Goal: Information Seeking & Learning: Check status

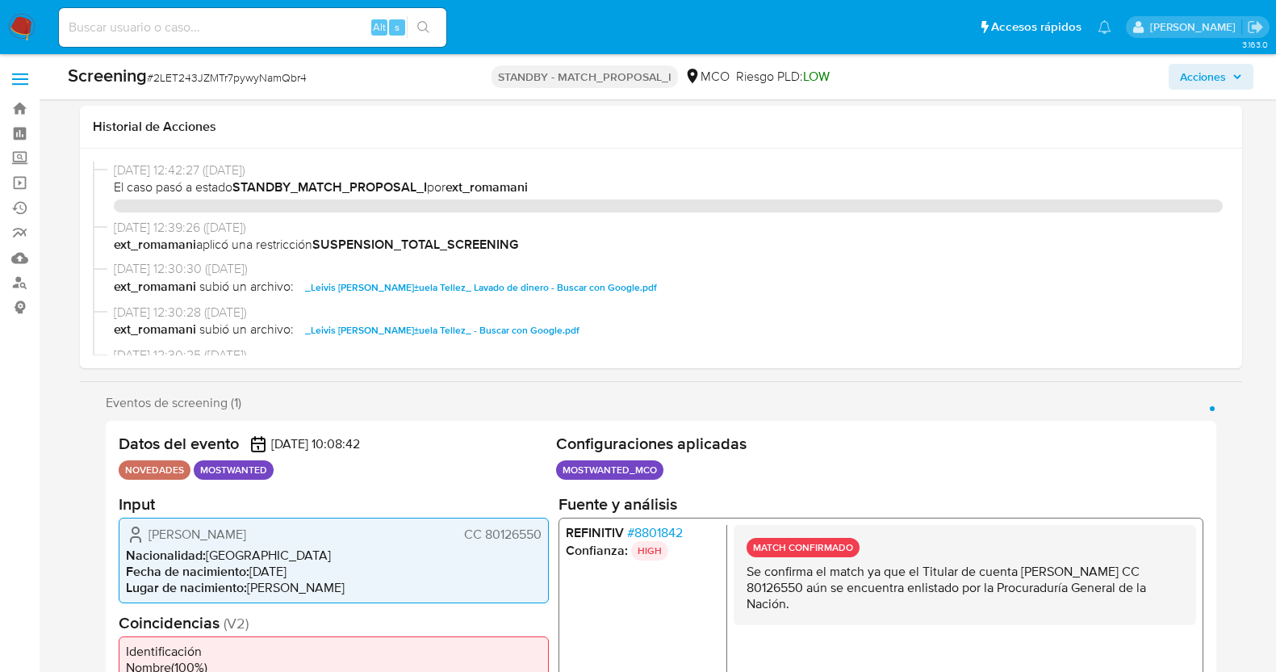
select select "10"
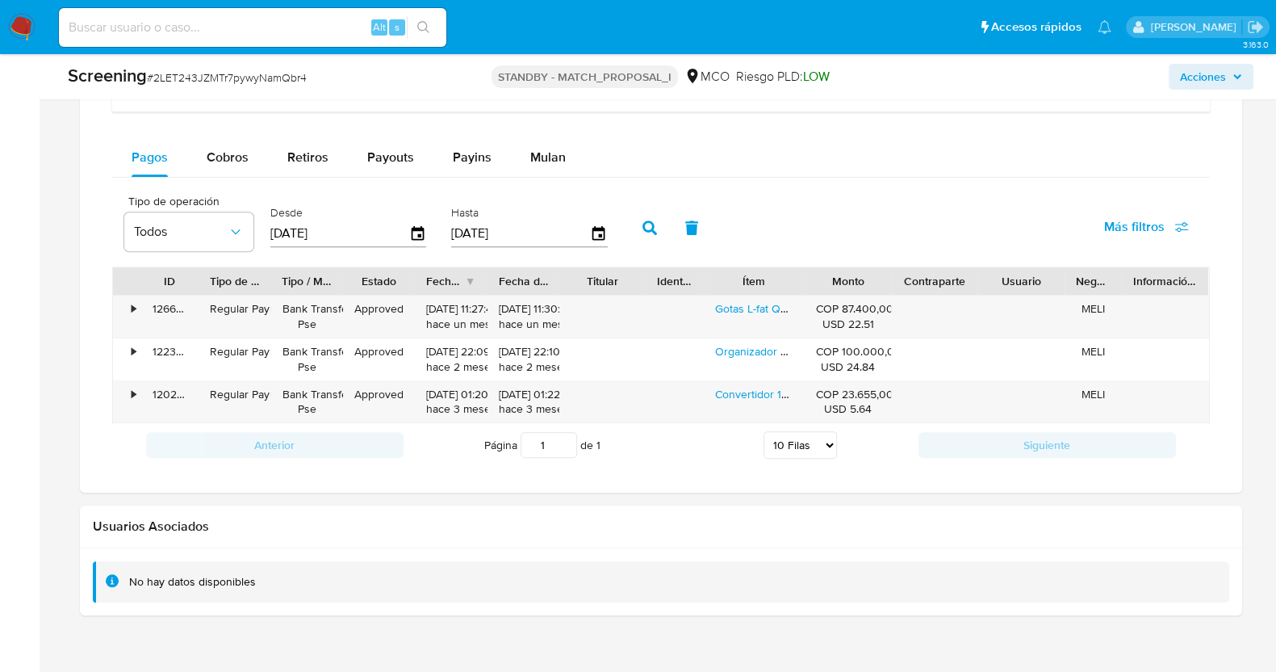
scroll to position [1549, 0]
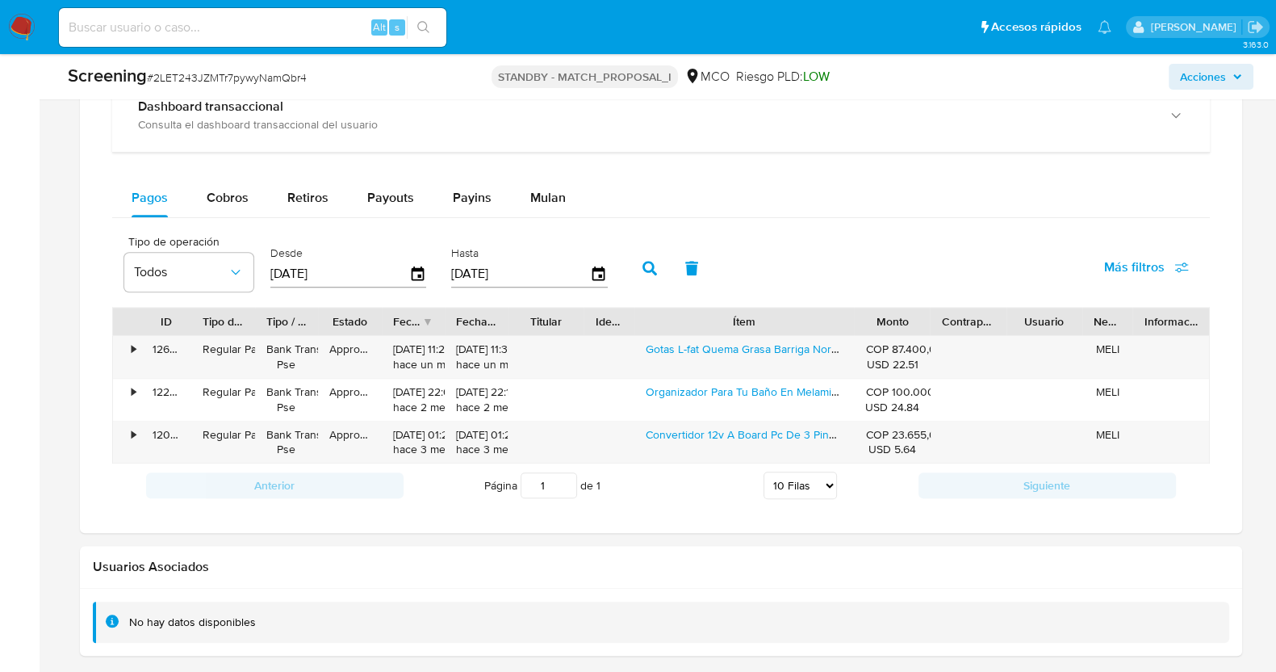
drag, startPoint x: 804, startPoint y: 322, endPoint x: 923, endPoint y: 308, distance: 119.6
click at [923, 308] on div "ID Tipo de operación Tipo / Método Estado Fecha de creación Fecha de aprobación…" at bounding box center [661, 321] width 1096 height 27
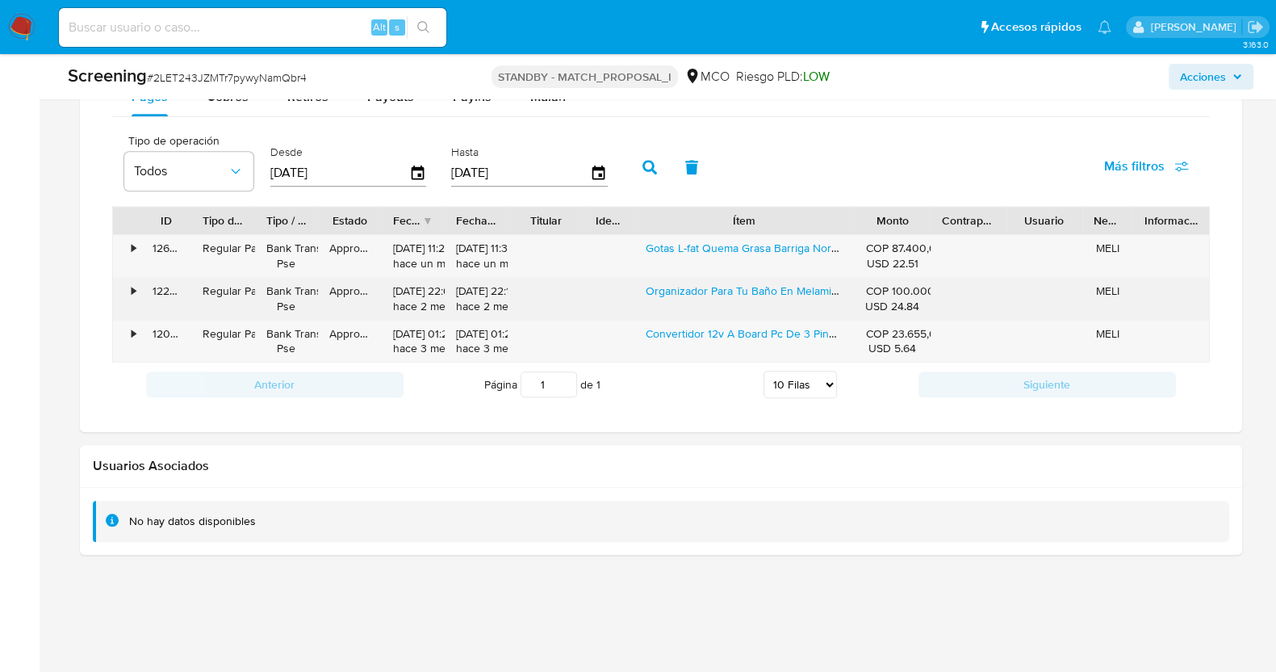
scroll to position [1448, 0]
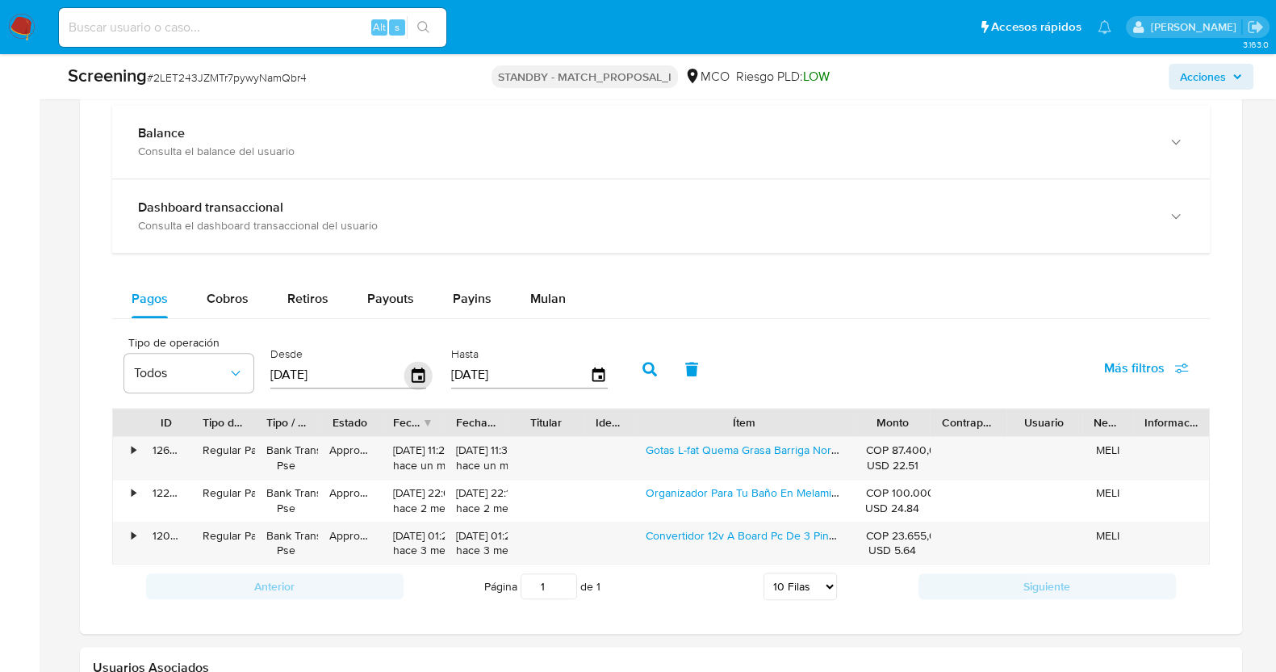
click at [413, 375] on icon "button" at bounding box center [418, 375] width 28 height 28
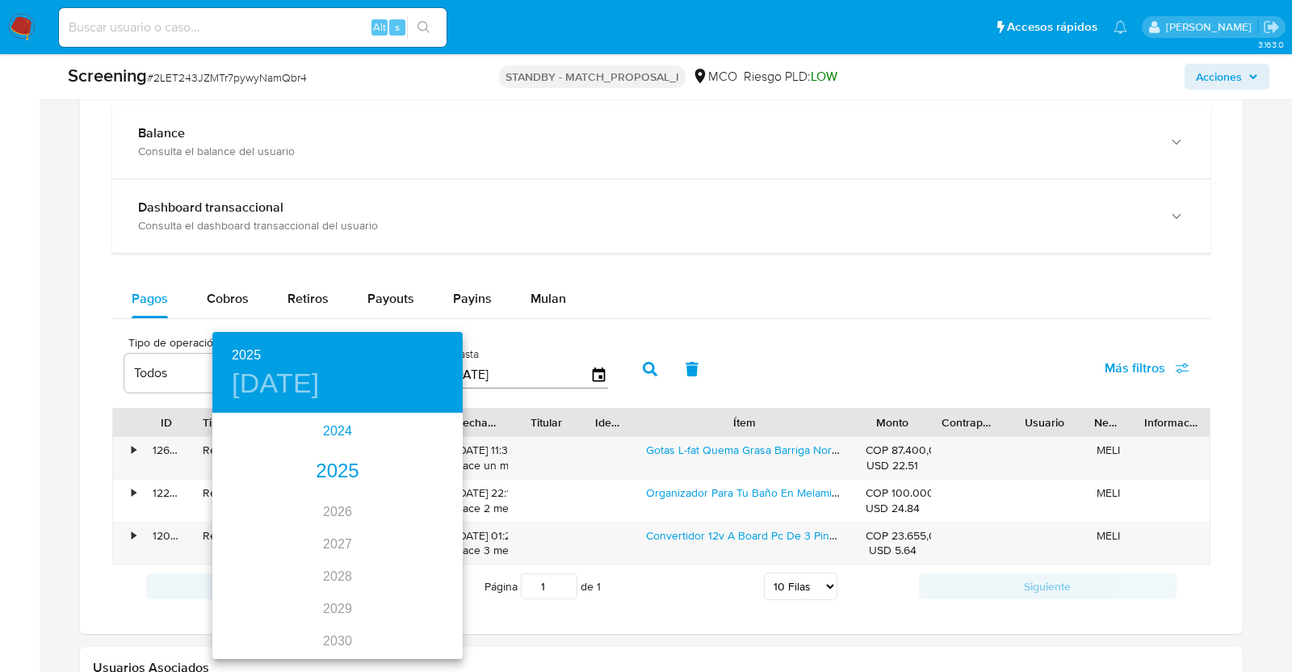
click at [331, 429] on div "2024" at bounding box center [337, 431] width 250 height 32
click at [252, 627] on div "oct." at bounding box center [253, 627] width 83 height 61
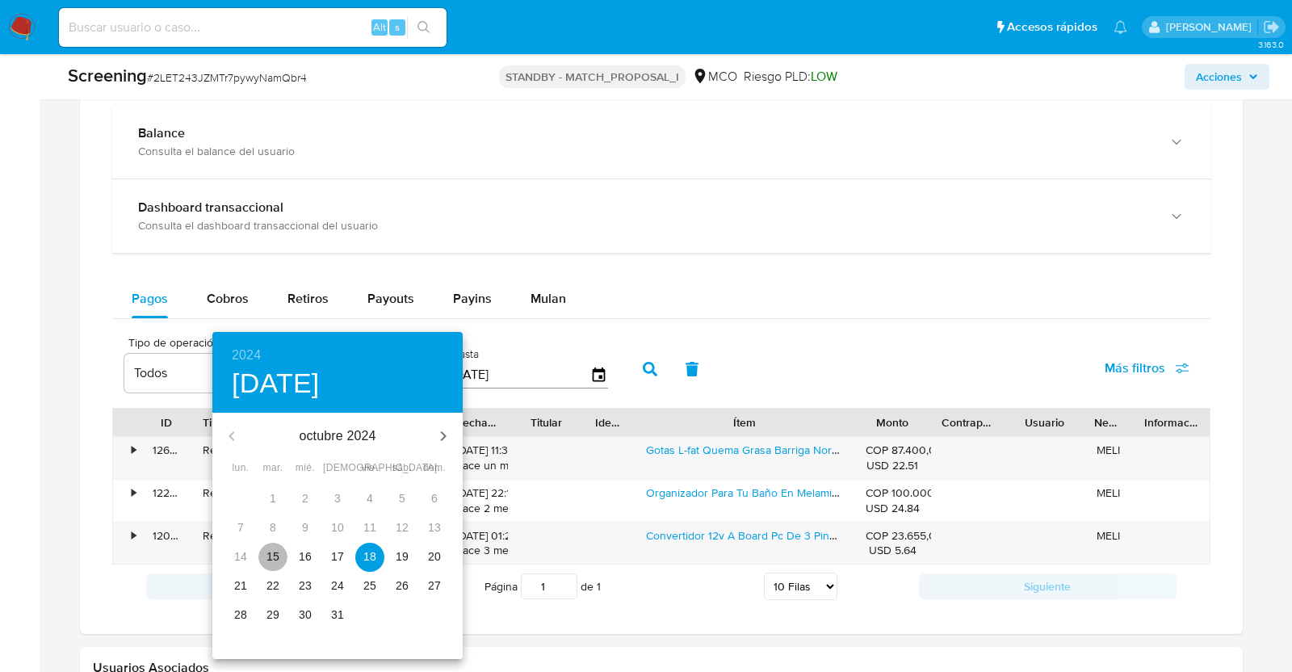
click at [275, 551] on p "15" at bounding box center [272, 556] width 13 height 16
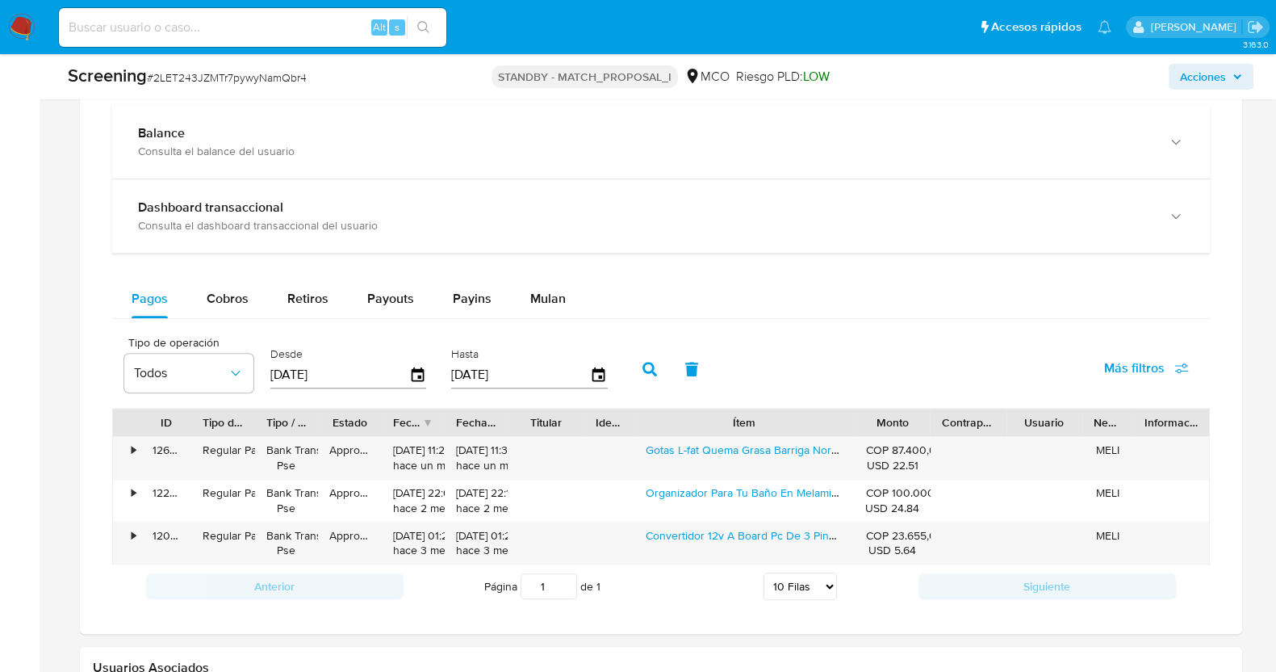
click at [643, 365] on icon "button" at bounding box center [650, 369] width 15 height 15
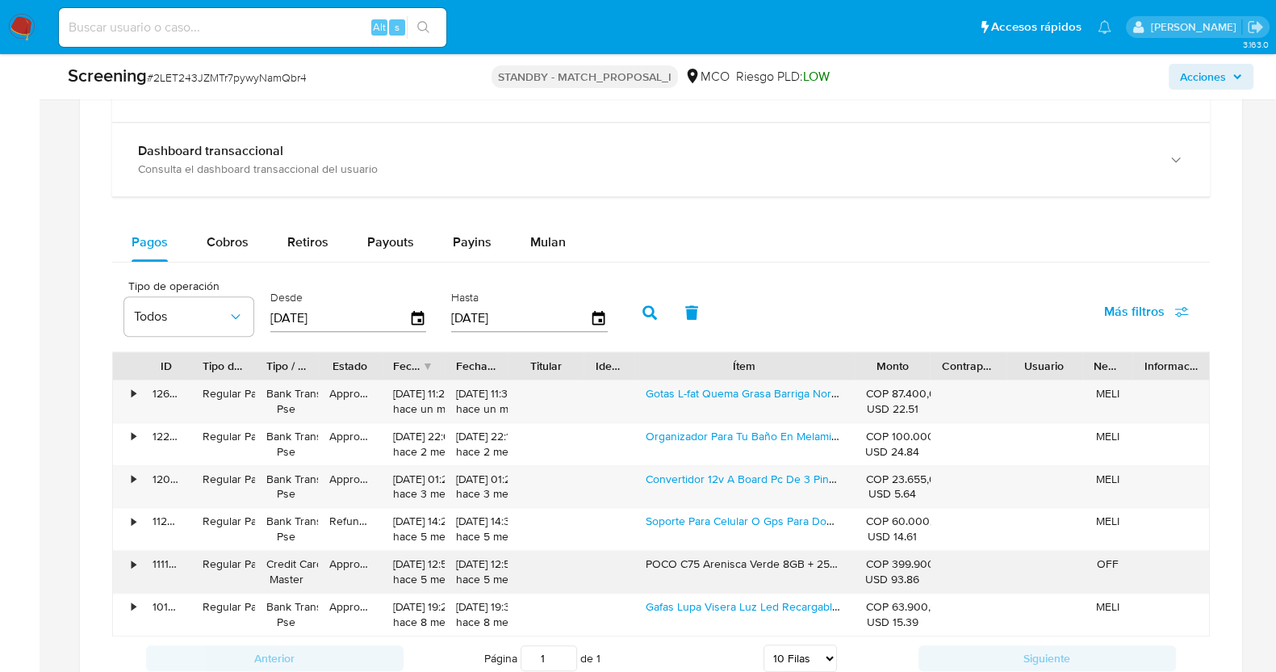
scroll to position [1549, 0]
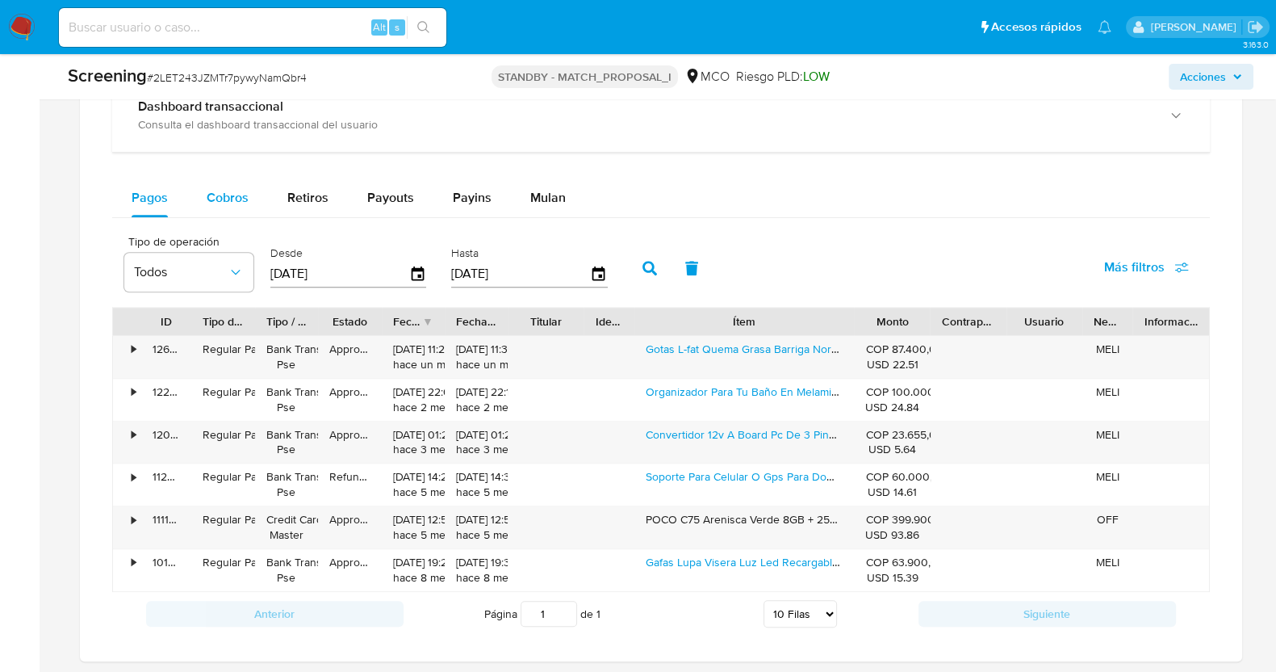
click at [249, 195] on button "Cobros" at bounding box center [227, 197] width 81 height 39
select select "10"
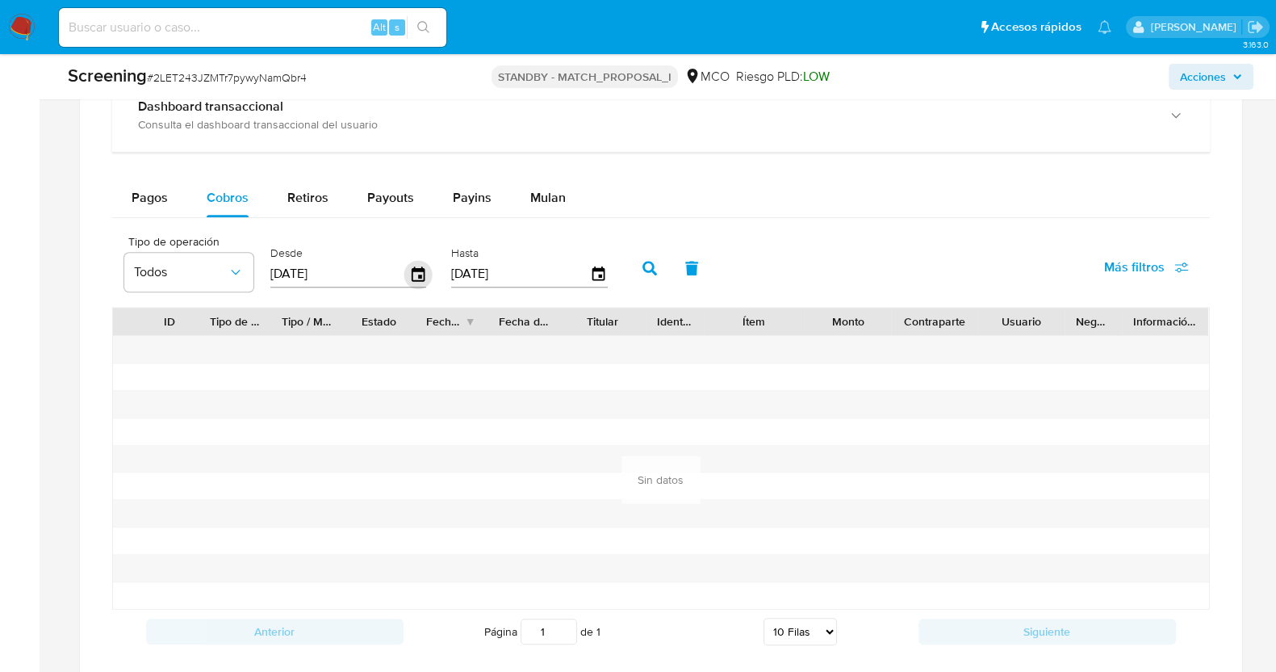
click at [417, 268] on icon "button" at bounding box center [418, 274] width 28 height 28
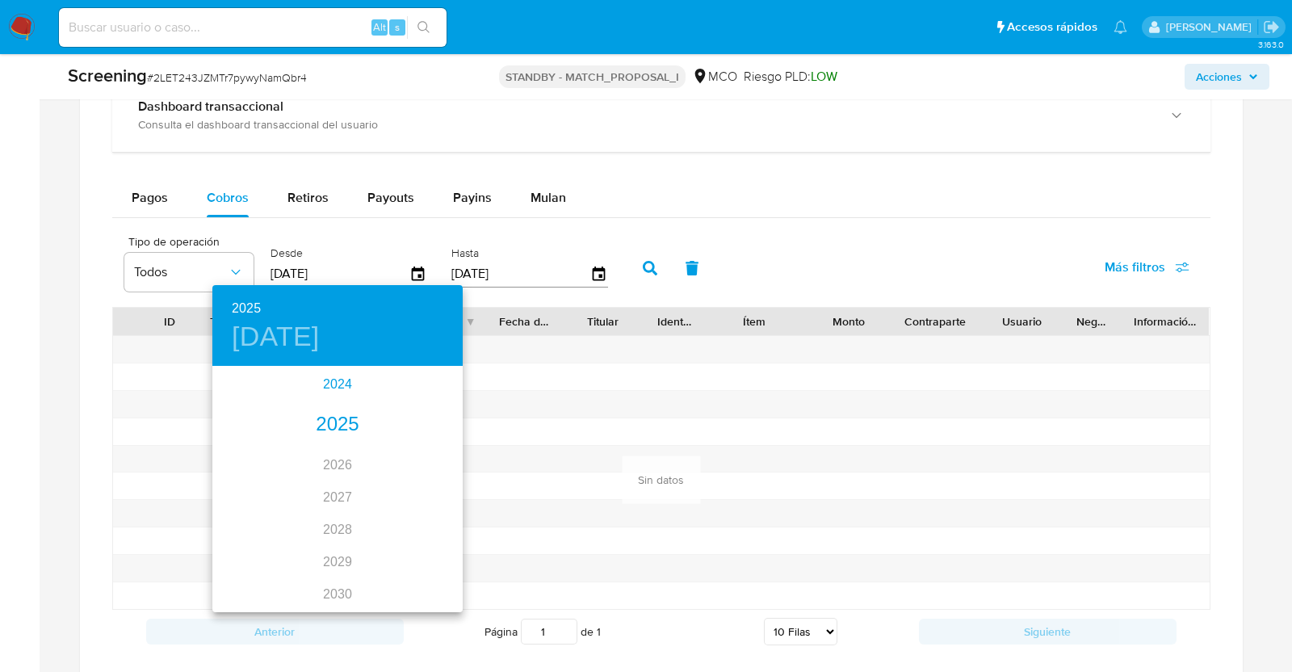
click at [333, 378] on div "2024" at bounding box center [337, 384] width 250 height 32
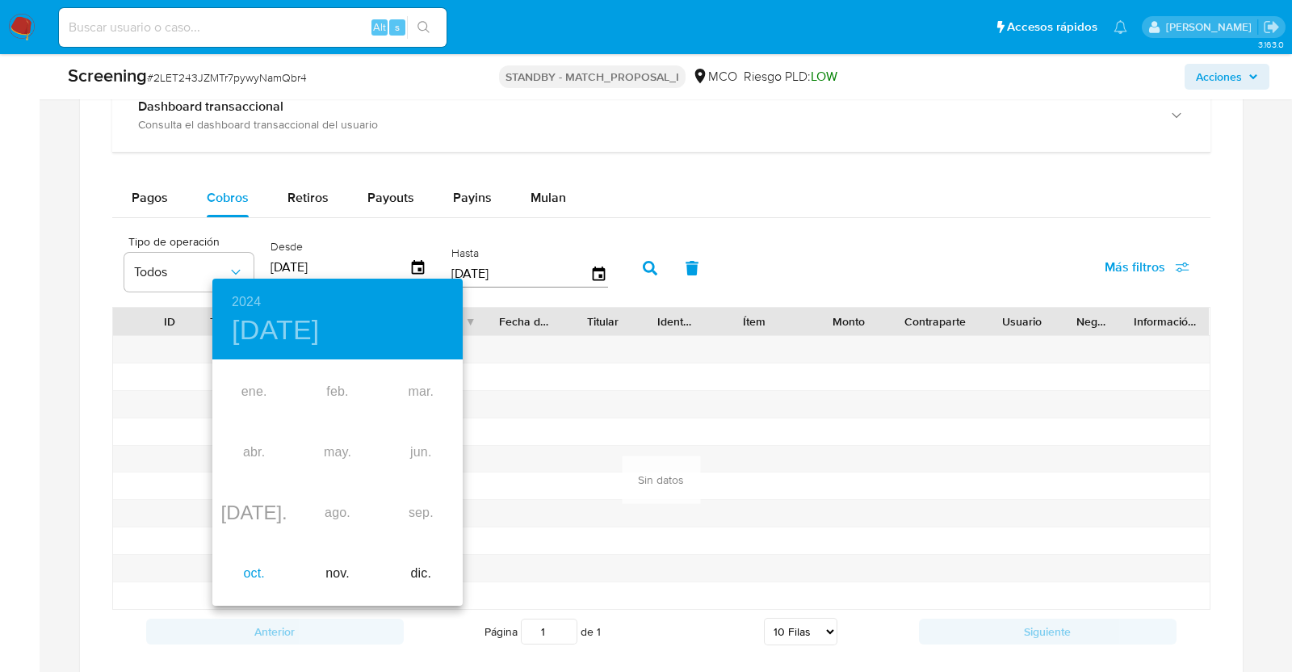
click at [260, 574] on div "oct." at bounding box center [253, 573] width 83 height 61
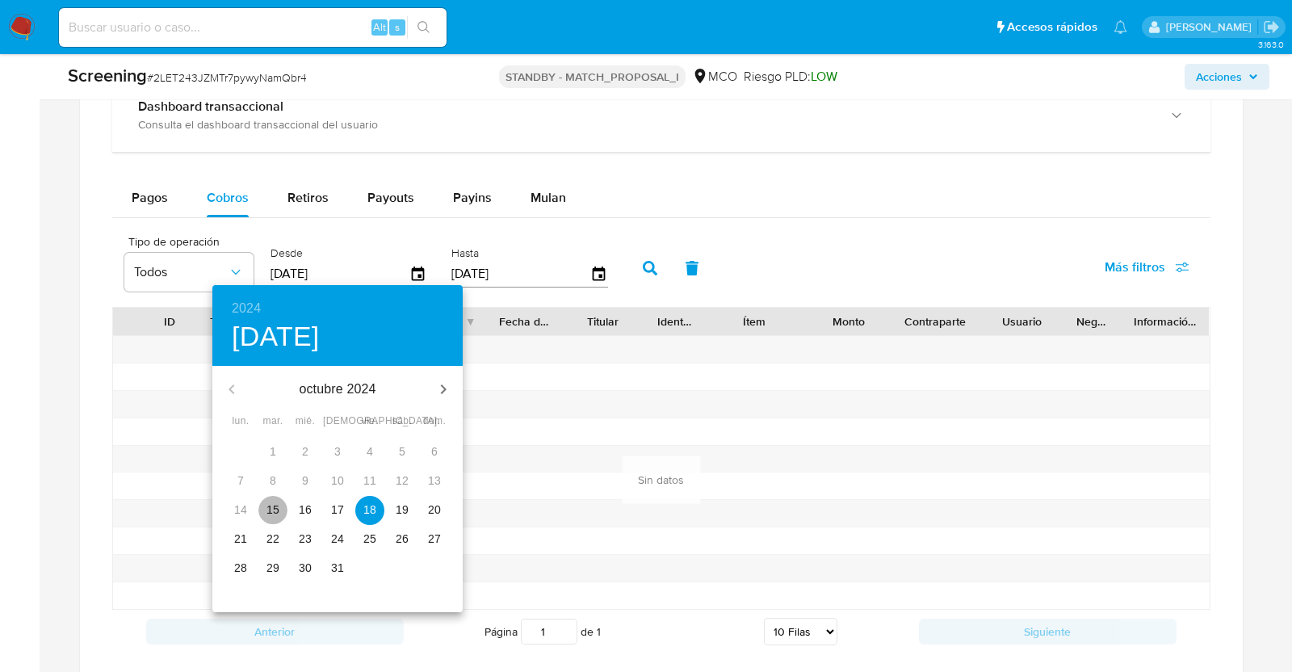
click at [275, 513] on p "15" at bounding box center [272, 509] width 13 height 16
type input "15/10/2024"
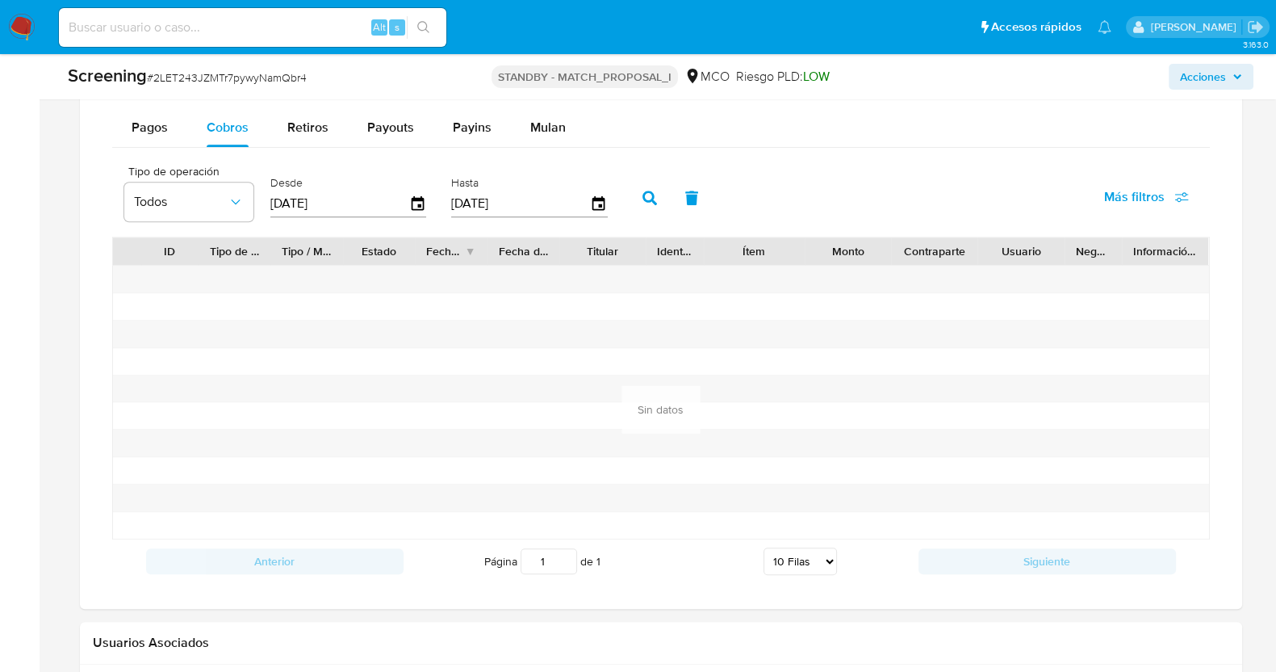
scroll to position [1650, 0]
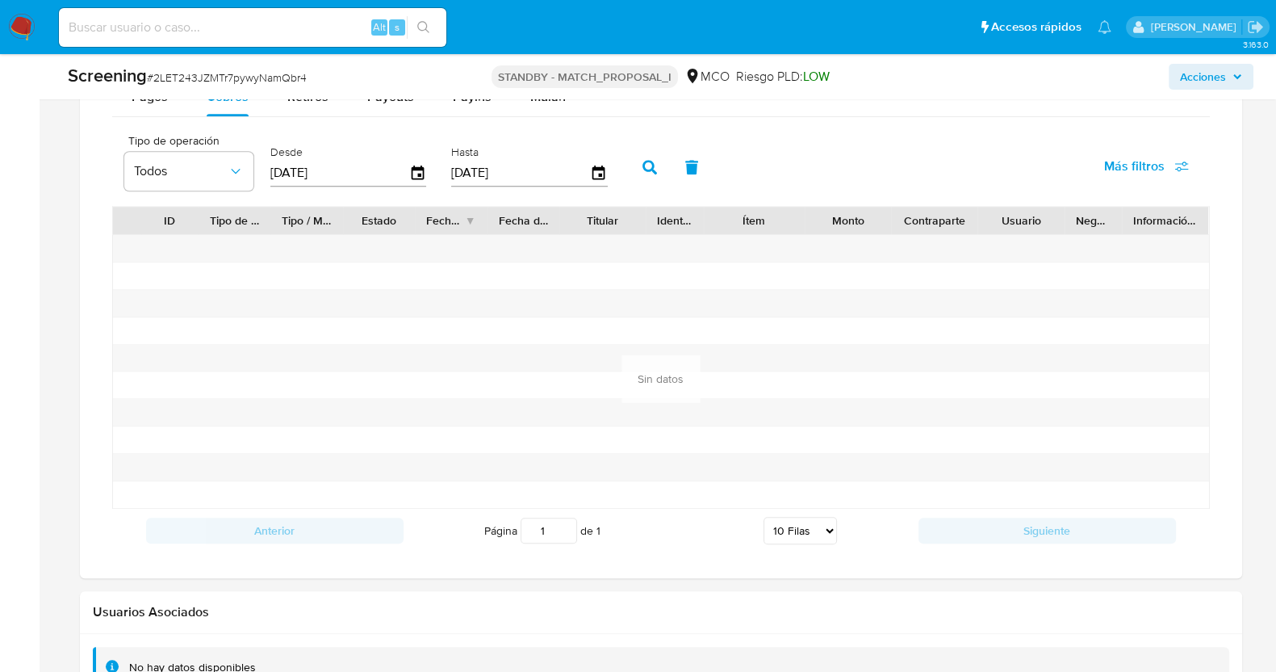
click at [643, 163] on icon "button" at bounding box center [650, 167] width 15 height 15
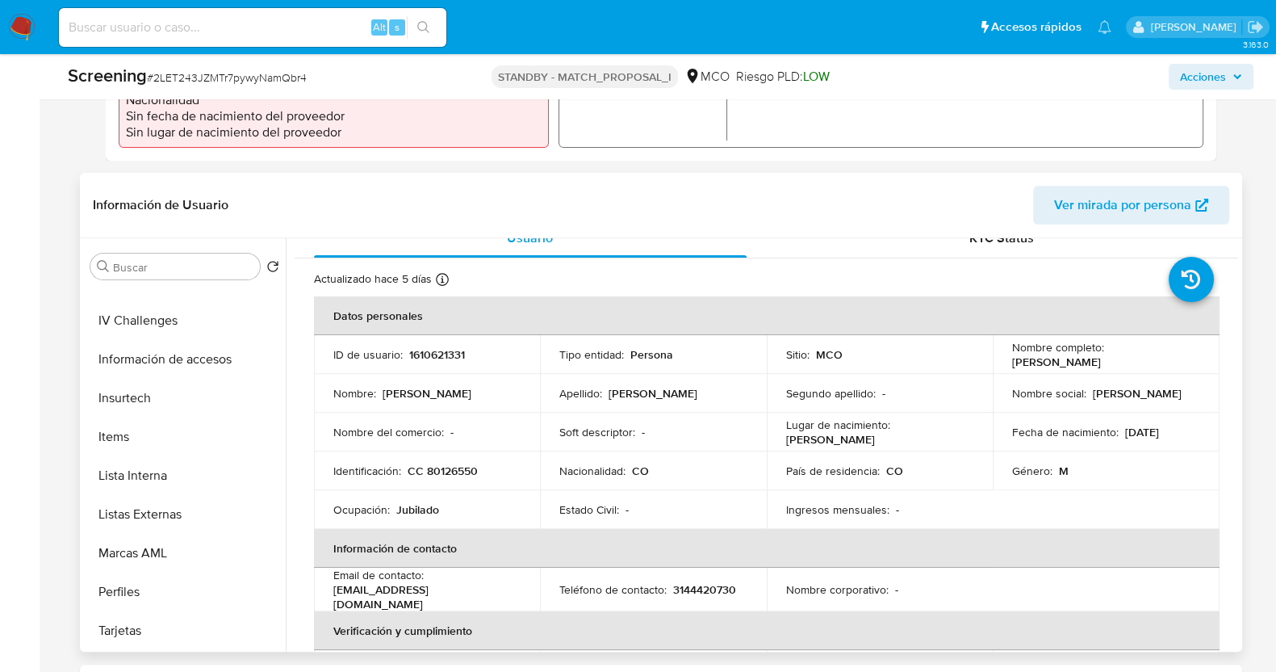
scroll to position [0, 0]
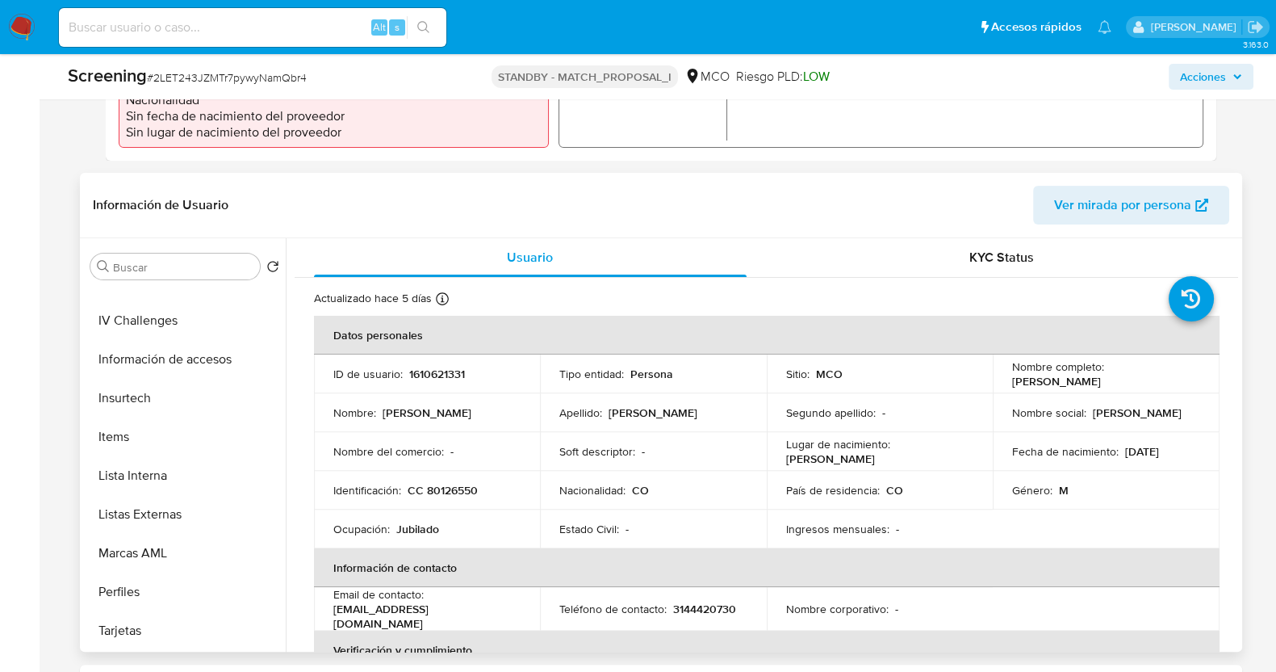
click at [1150, 405] on p "Leivis Augusto" at bounding box center [1137, 412] width 89 height 15
drag, startPoint x: 1171, startPoint y: 379, endPoint x: 1001, endPoint y: 380, distance: 169.5
click at [1001, 380] on td "Nombre completo : Leivis Augusto Peñuela Tellez" at bounding box center [1106, 373] width 227 height 39
copy p "Leivis Augusto Peñuela Tellez"
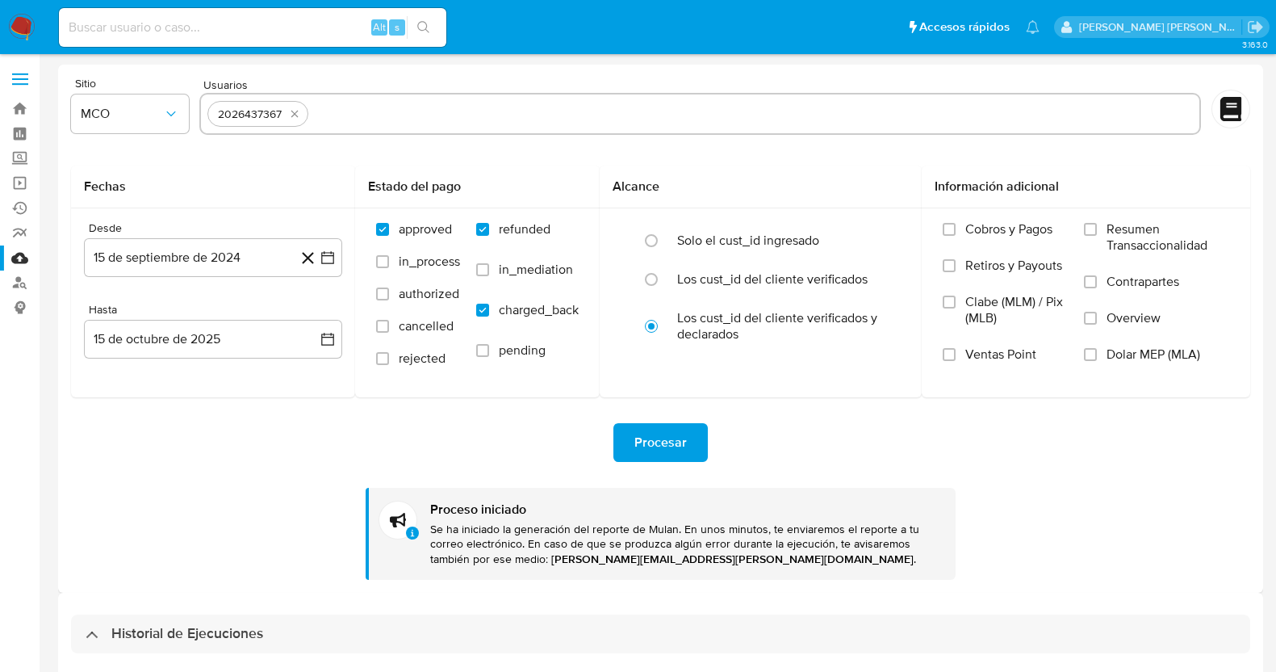
select select "10"
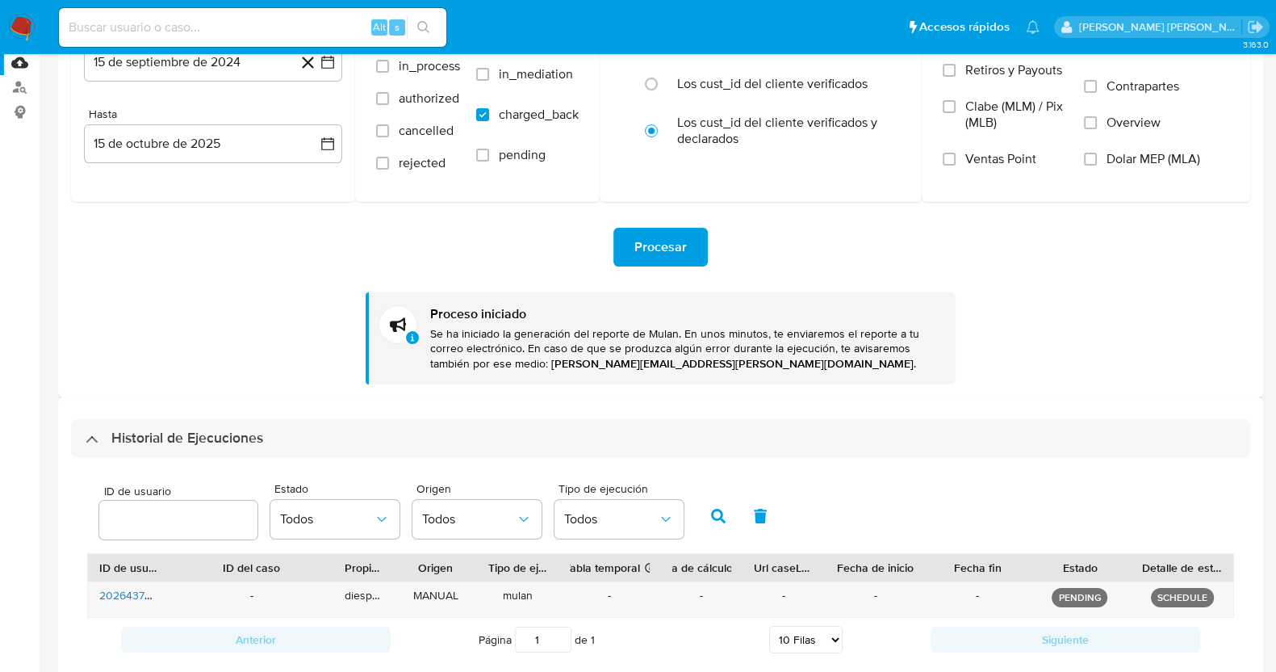
scroll to position [290, 0]
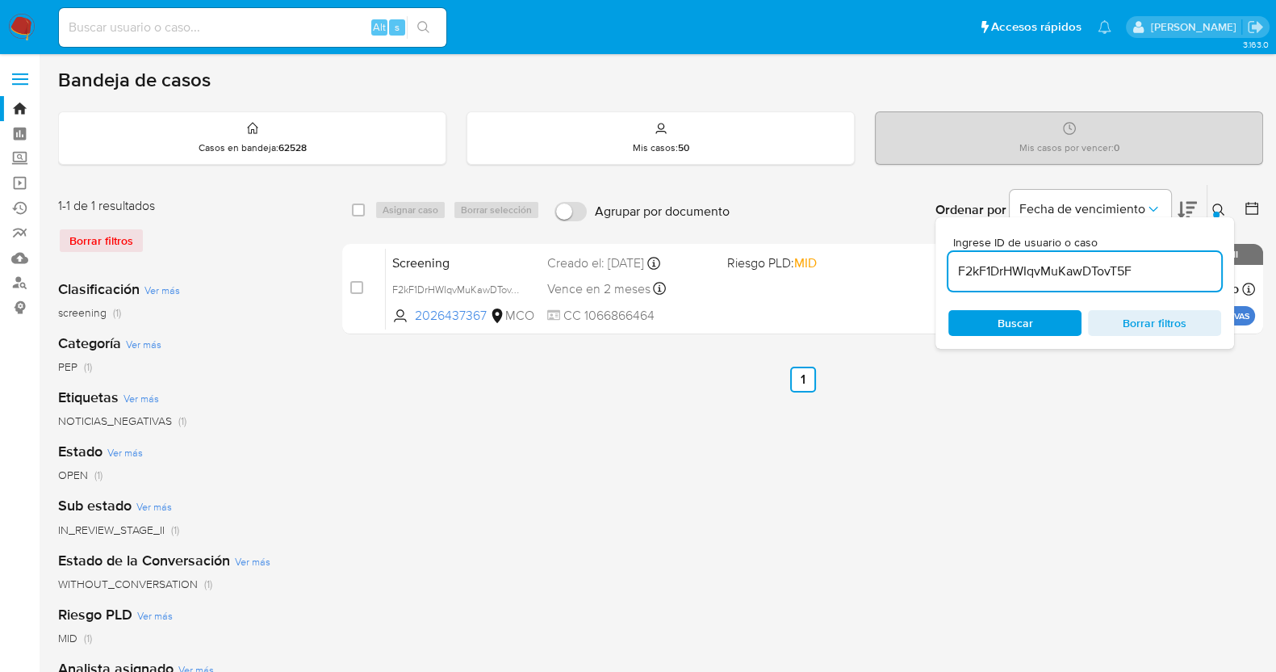
click at [21, 29] on img at bounding box center [21, 27] width 27 height 27
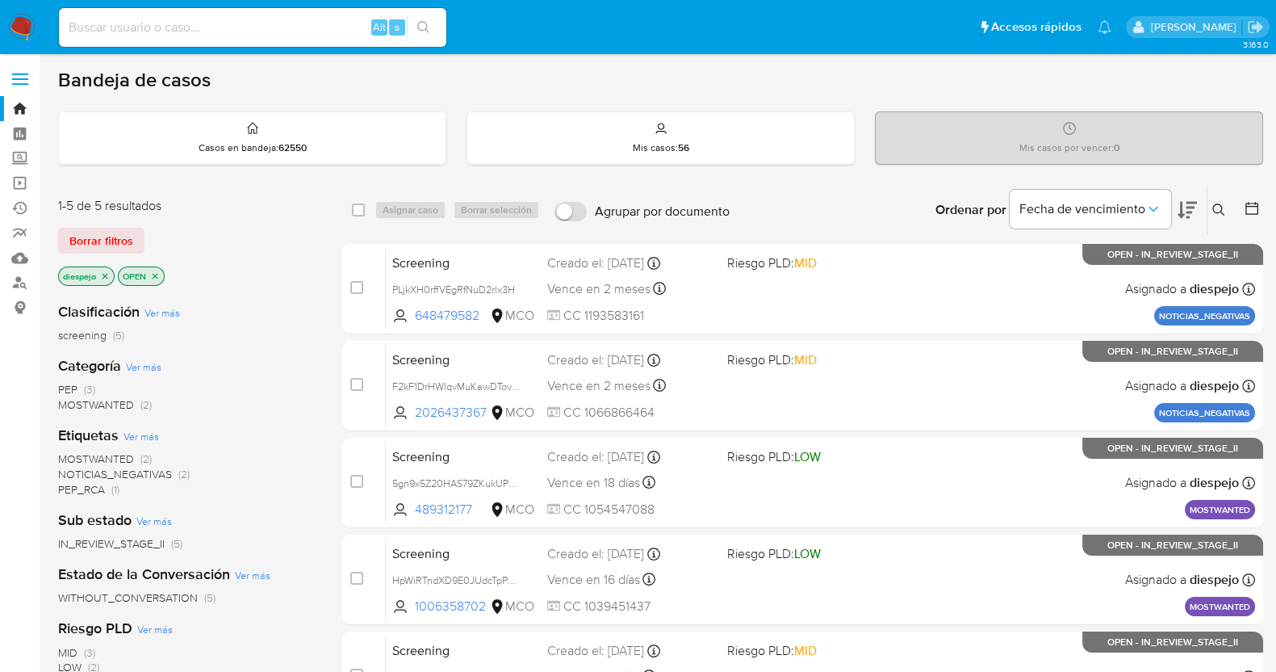
click at [1223, 218] on button at bounding box center [1221, 209] width 27 height 19
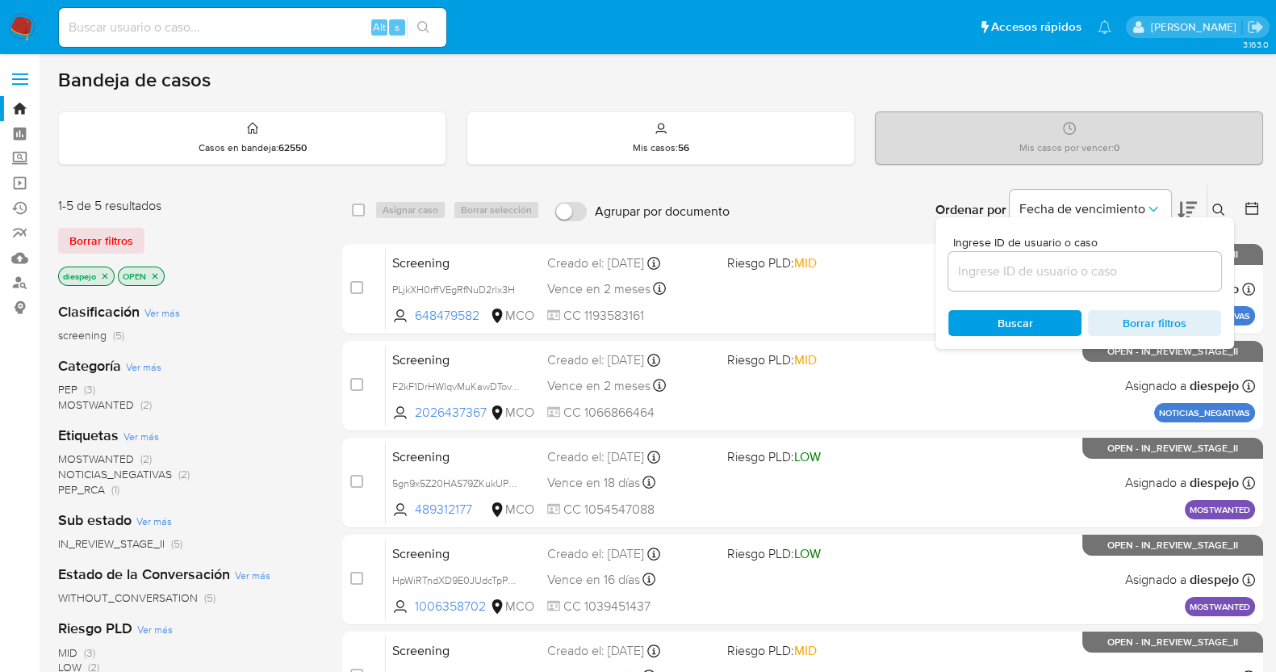
click at [1083, 261] on input at bounding box center [1085, 271] width 273 height 21
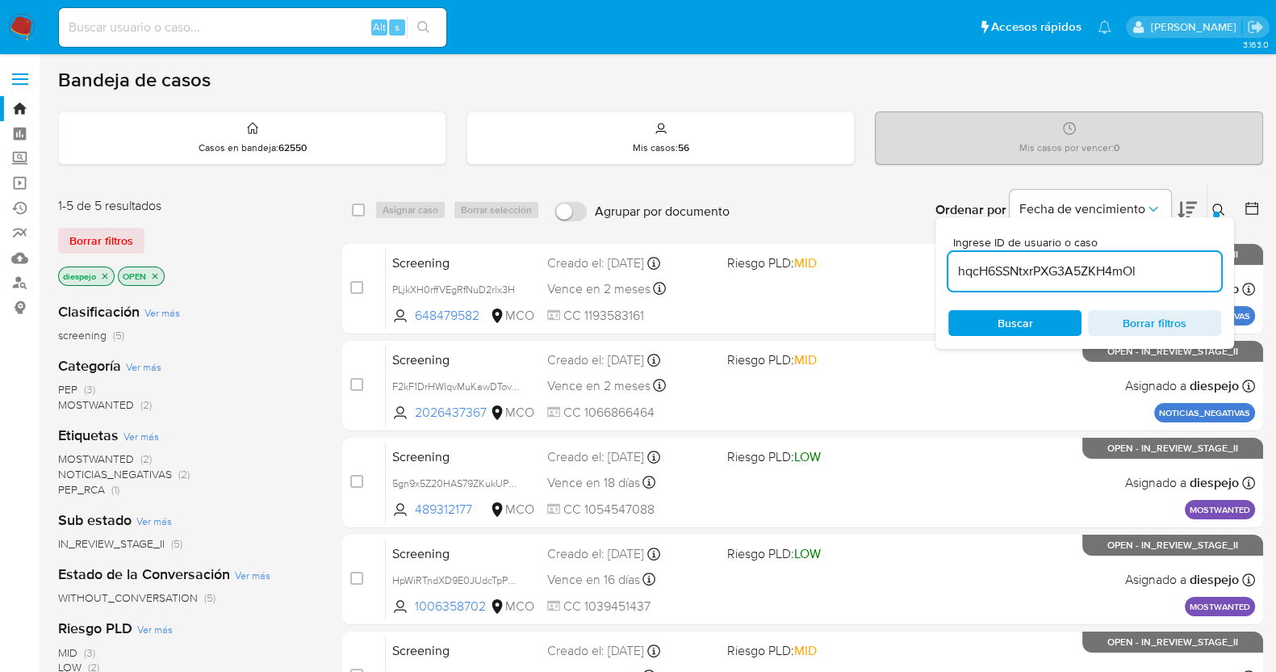
type input "hqcH6SSNtxrPXG3A5ZKH4mOl"
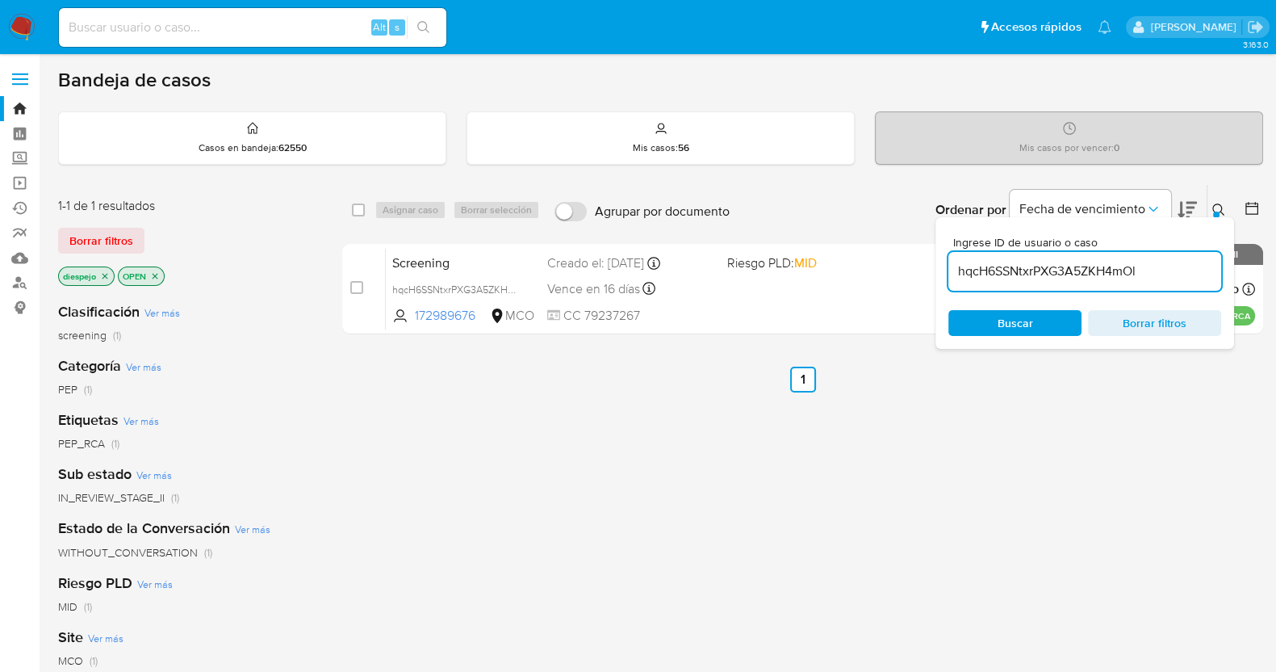
click at [1217, 204] on icon at bounding box center [1219, 209] width 13 height 13
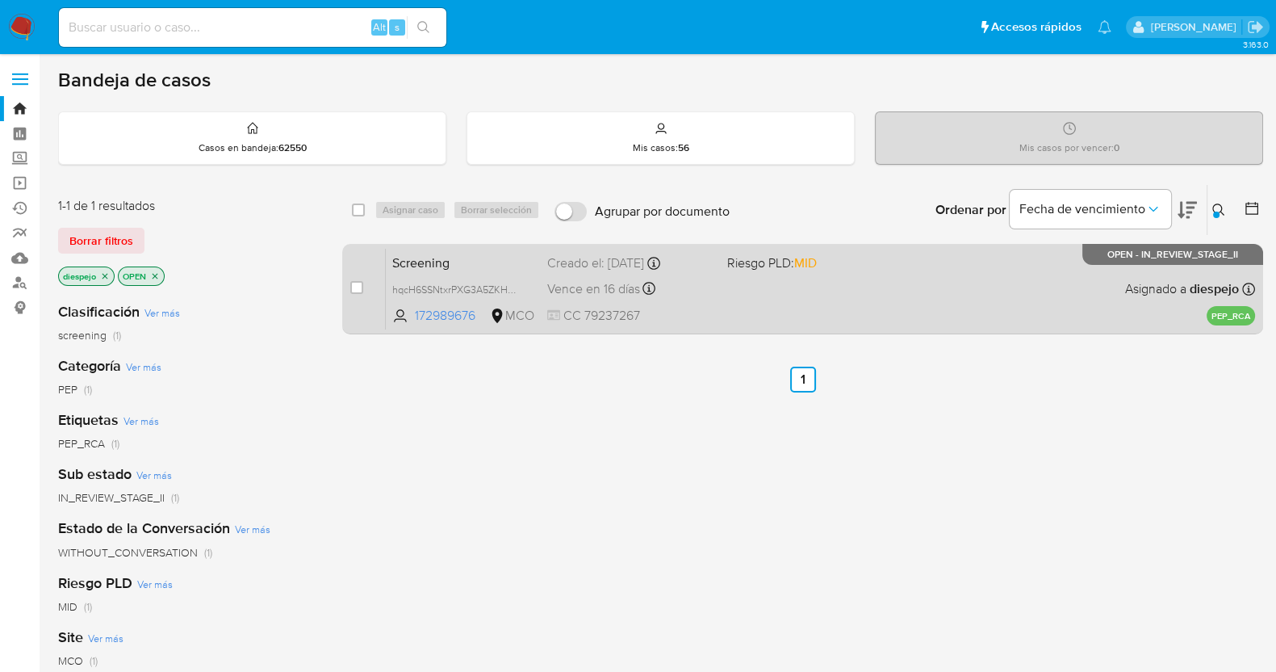
click at [779, 308] on div "Screening hqcH6SSNtxrPXG3A5ZKH4mOl 172989676 MCO Riesgo PLD: MID Creado el: 01/…" at bounding box center [820, 289] width 869 height 82
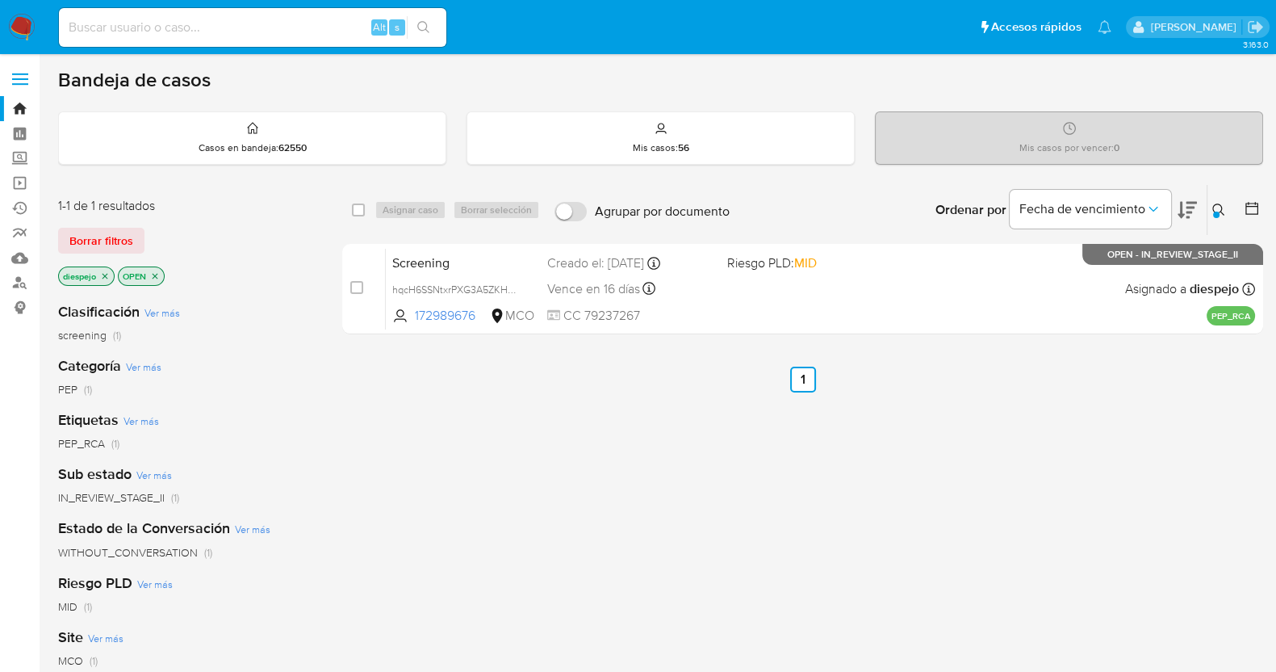
click at [157, 275] on icon "close-filter" at bounding box center [155, 276] width 10 height 10
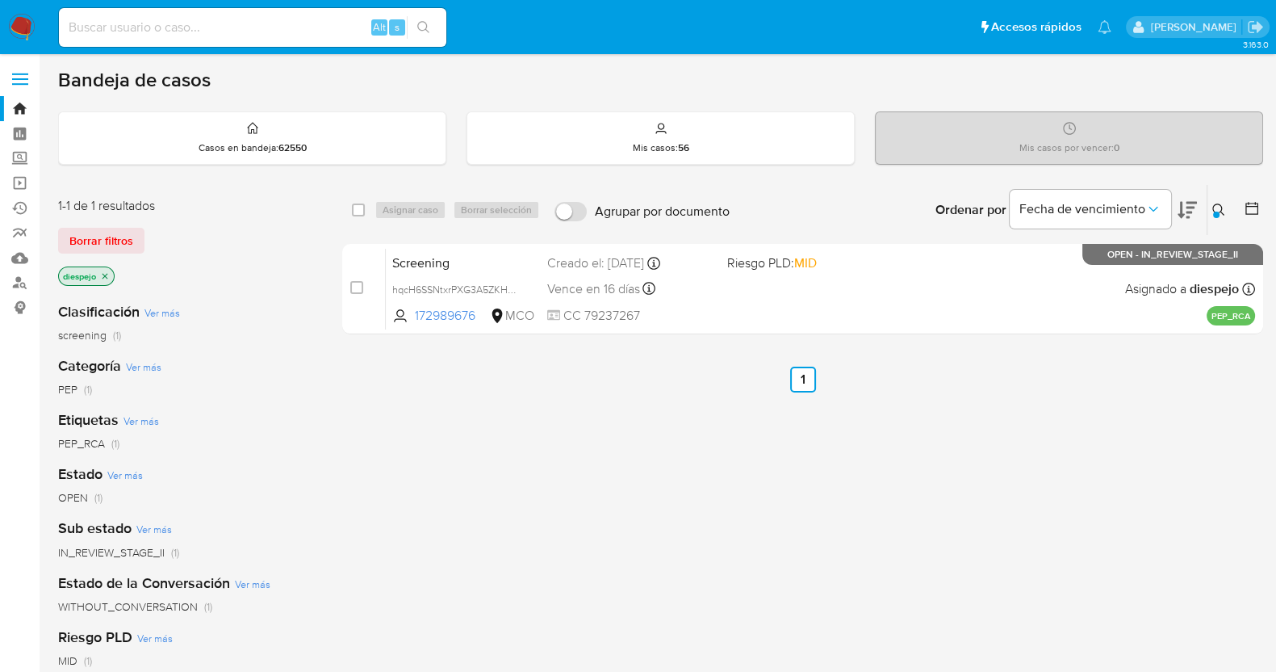
click at [105, 276] on icon "close-filter" at bounding box center [105, 276] width 10 height 10
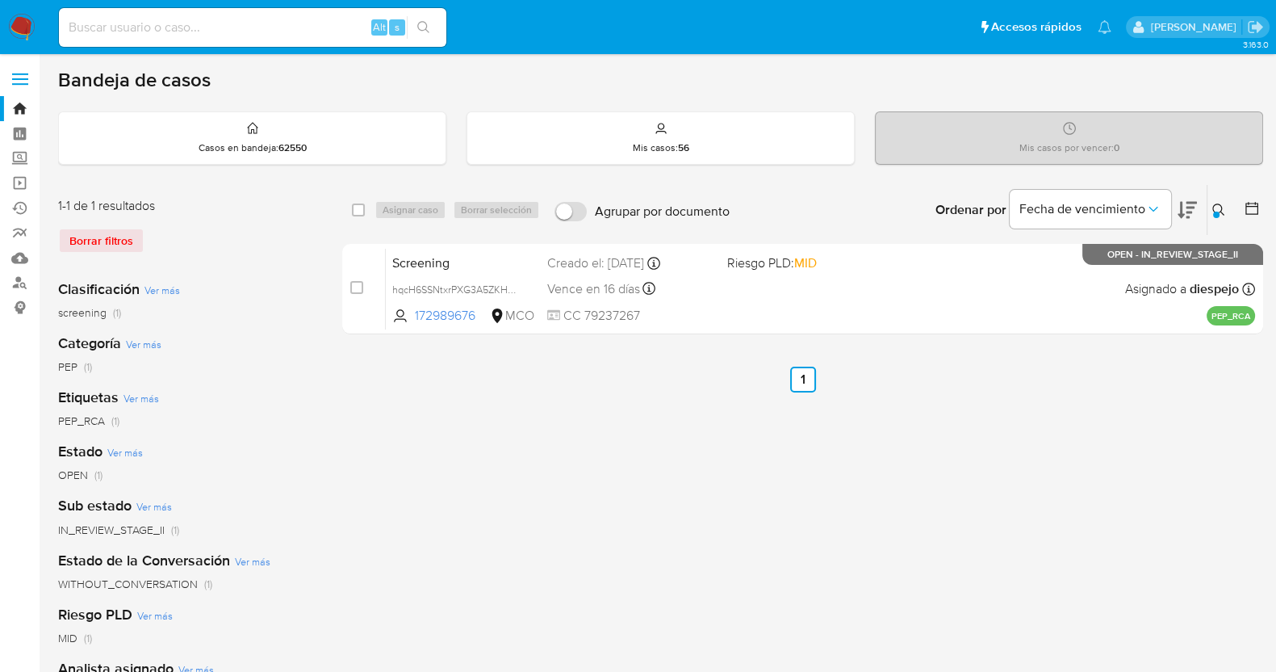
scroll to position [100, 0]
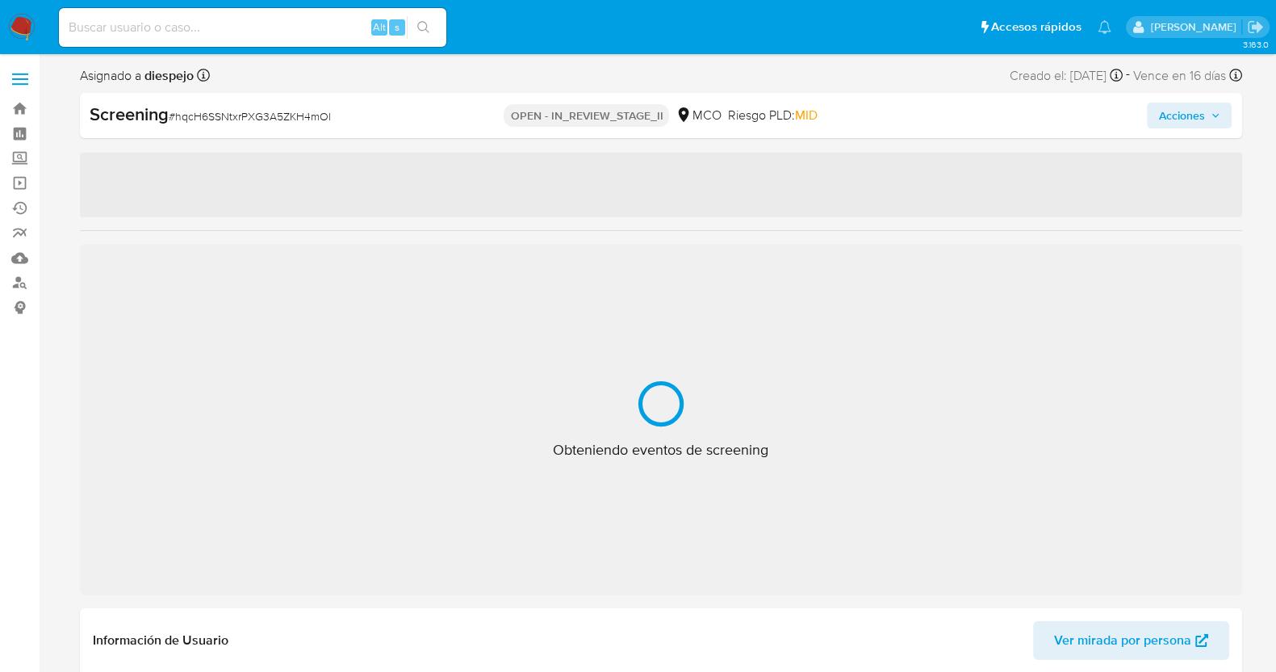
select select "10"
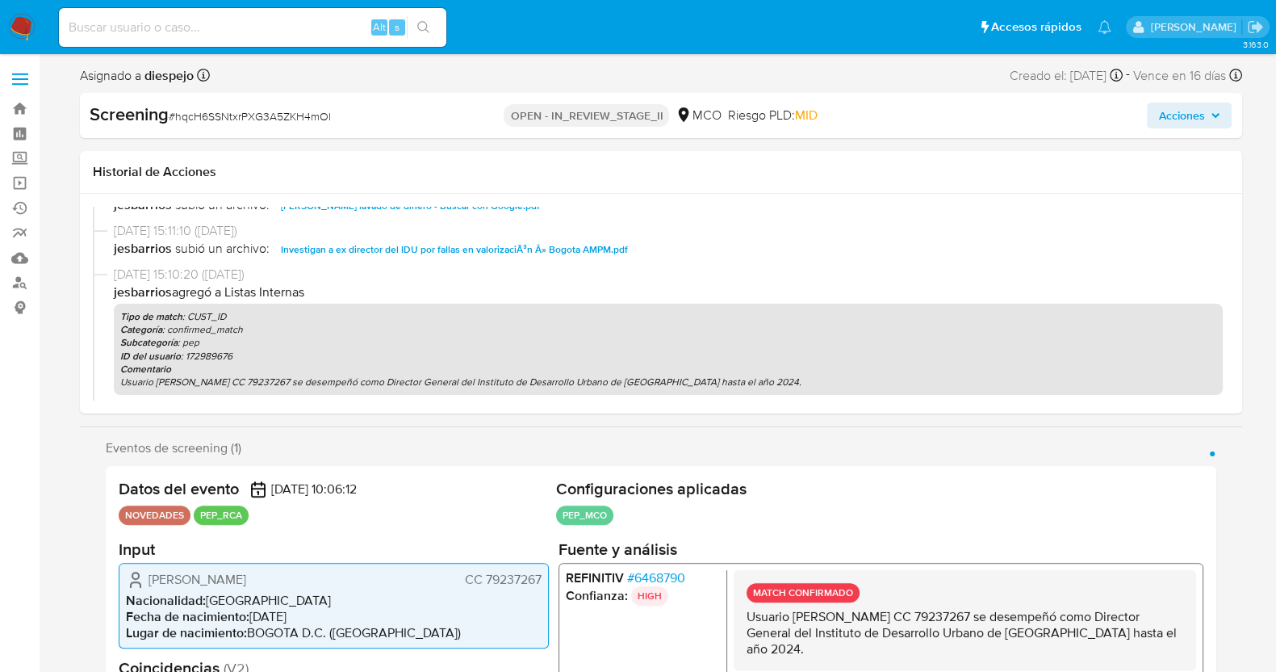
click at [250, 110] on span "# hqcH6SSNtxrPXG3A5ZKH4mOl" at bounding box center [250, 116] width 162 height 16
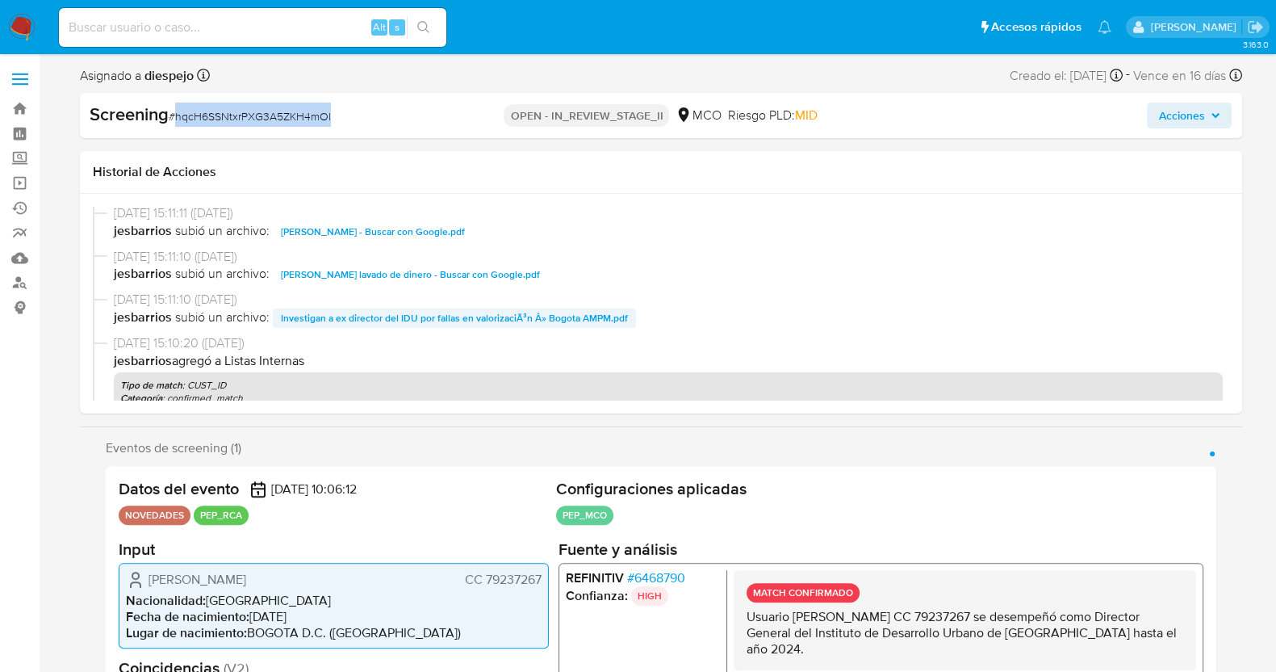
scroll to position [303, 0]
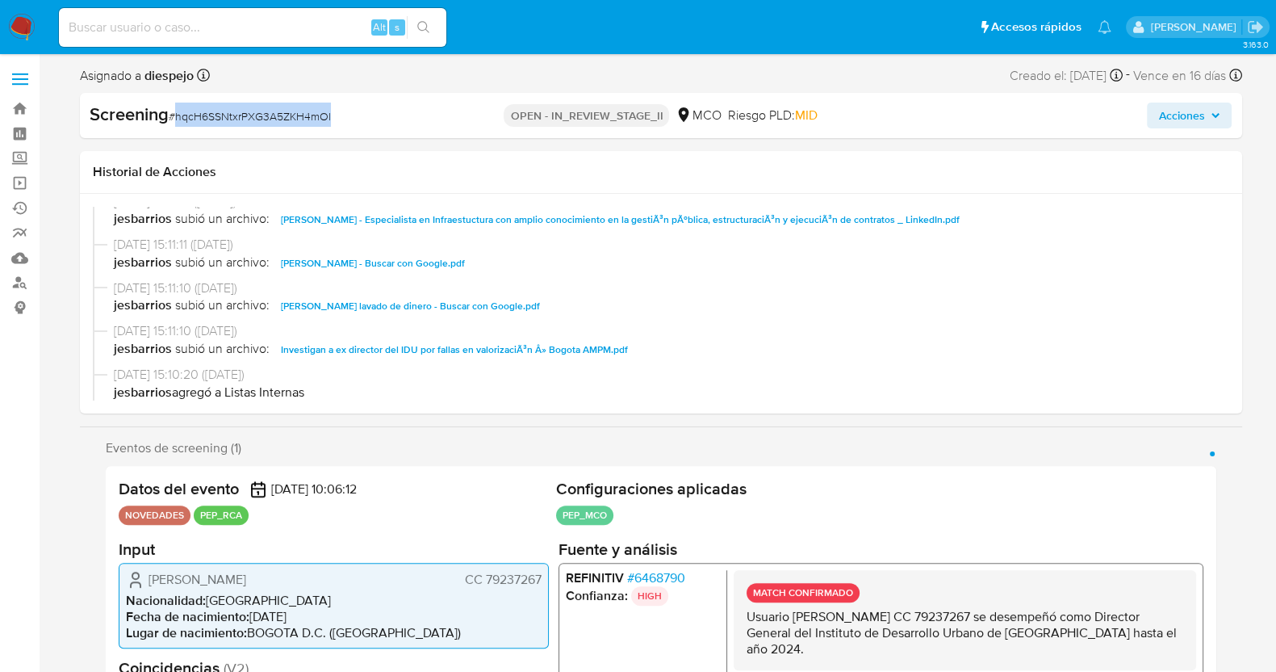
copy span "hqcH6SSNtxrPXG3A5ZKH4mOl"
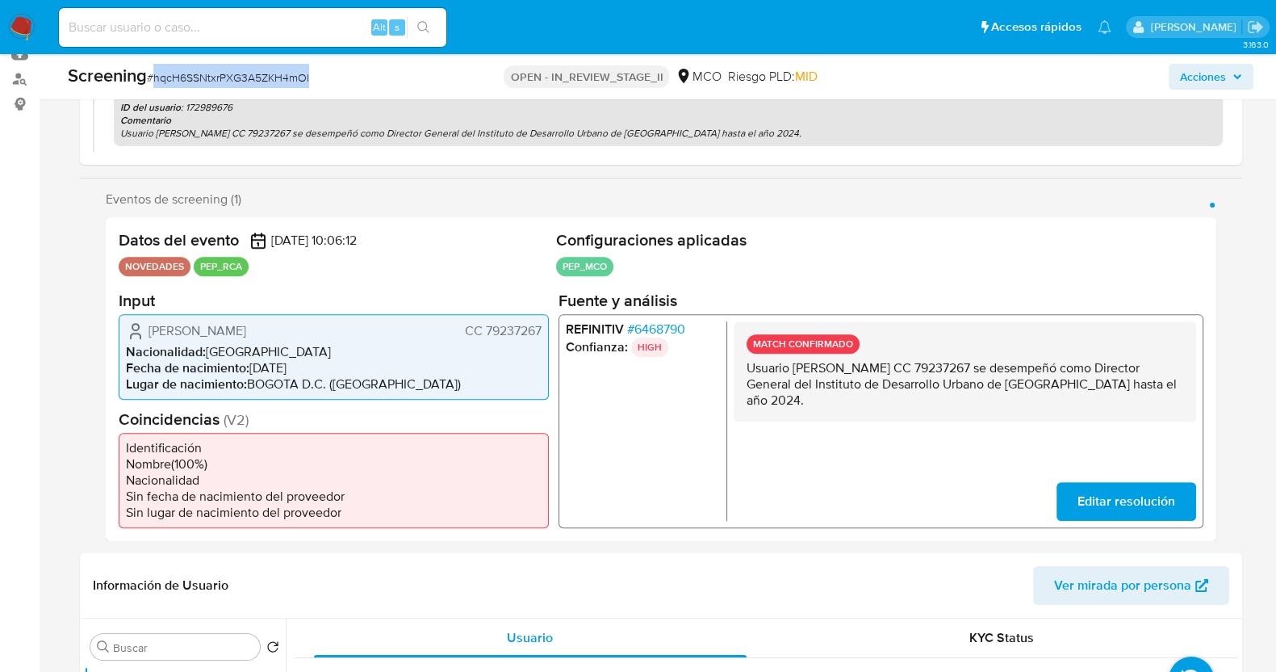
scroll to position [201, 0]
